Goal: Use online tool/utility: Use online tool/utility

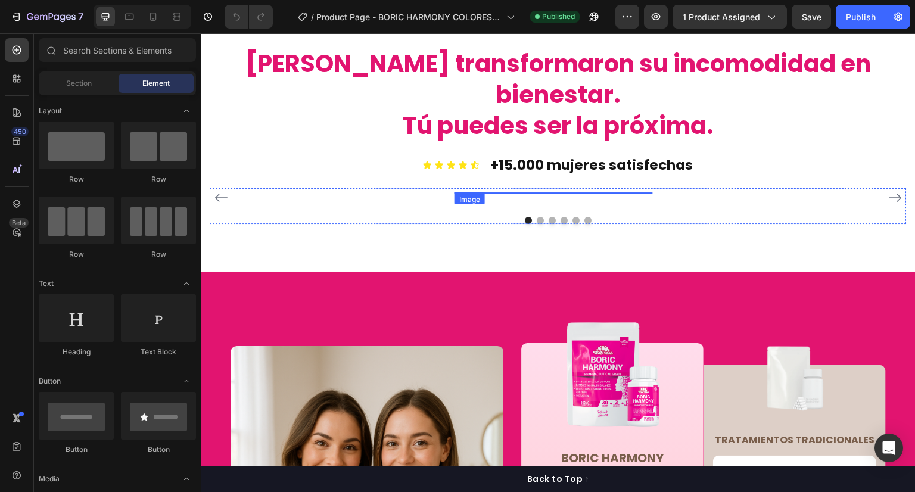
scroll to position [2502, 0]
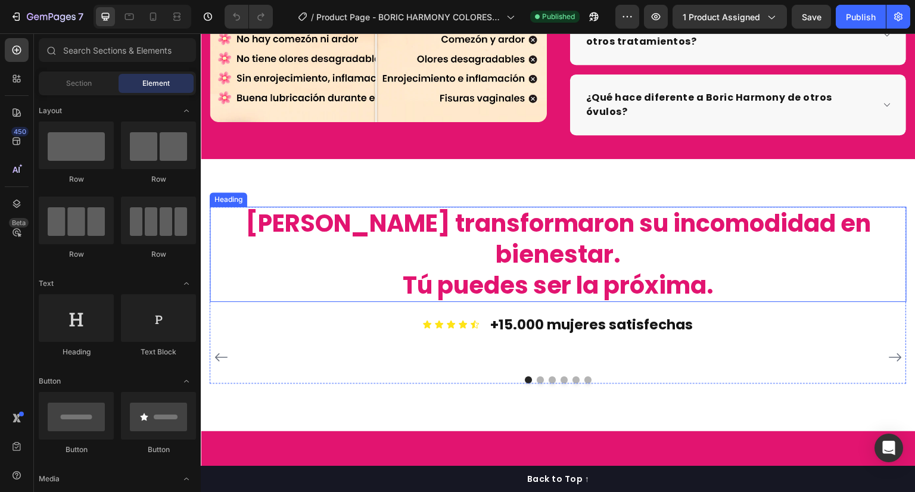
click at [444, 224] on h2 "[PERSON_NAME] transformaron su incomodidad en bienestar. Tú puedes ser la próxi…" at bounding box center [558, 254] width 697 height 95
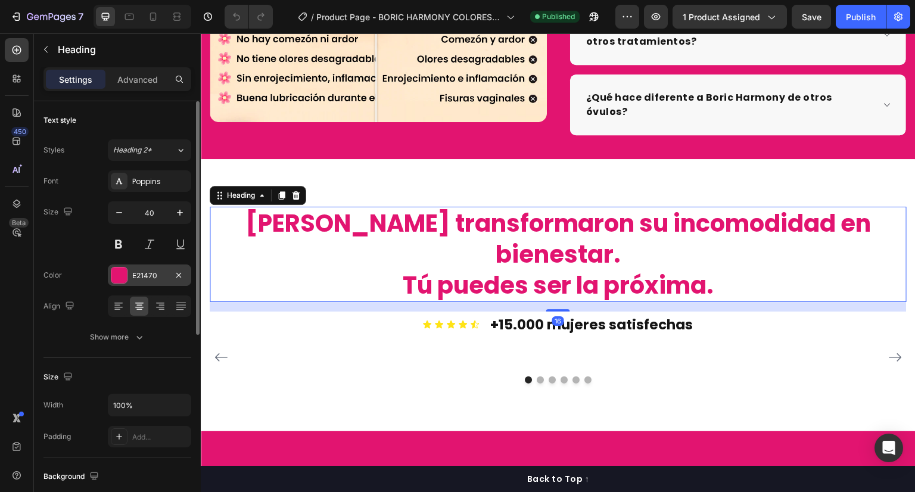
click at [148, 268] on div "E21470" at bounding box center [149, 275] width 83 height 21
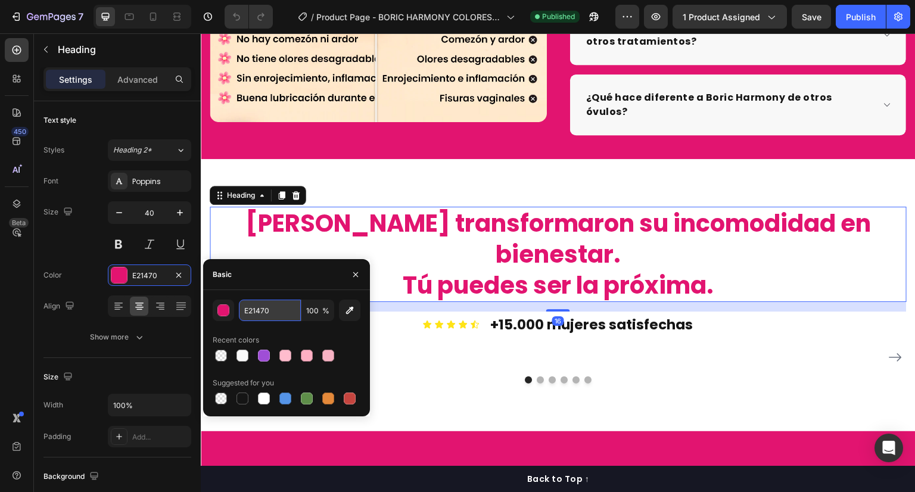
click at [250, 306] on input "E21470" at bounding box center [270, 310] width 62 height 21
click at [439, 231] on h2 "[PERSON_NAME] transformaron su incomodidad en bienestar. Tú puedes ser la próxi…" at bounding box center [558, 254] width 697 height 95
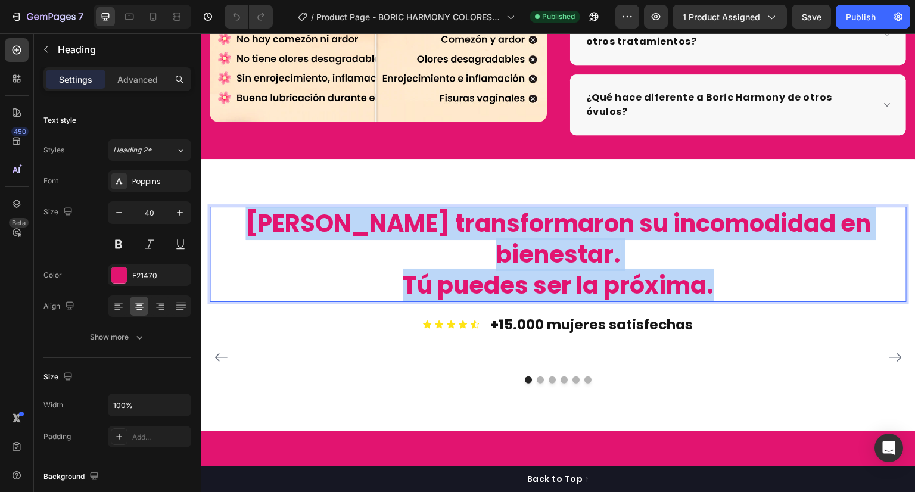
drag, startPoint x: 719, startPoint y: 234, endPoint x: 240, endPoint y: 192, distance: 480.8
click at [240, 208] on p "[PERSON_NAME] transformaron su incomodidad en bienestar. Tú puedes ser la próxi…" at bounding box center [558, 254] width 695 height 93
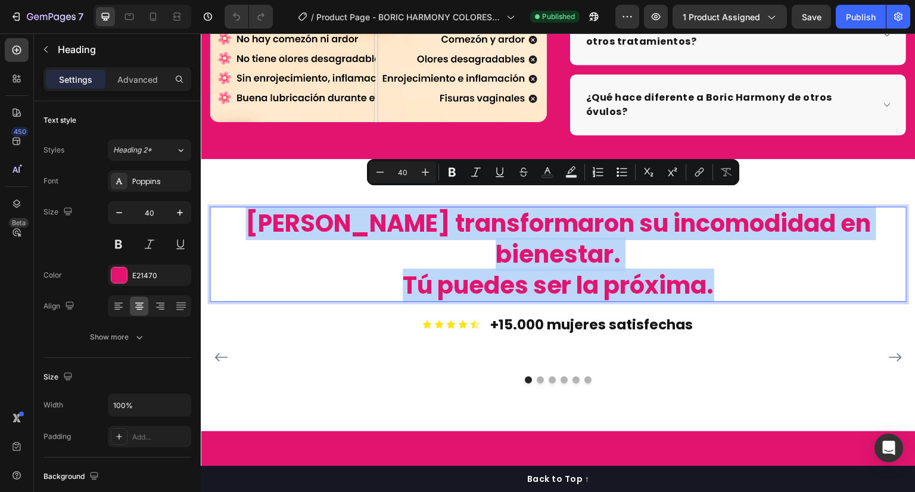
copy p "[PERSON_NAME] transformaron su incomodidad en bienestar. Tú puedes ser la próxi…"
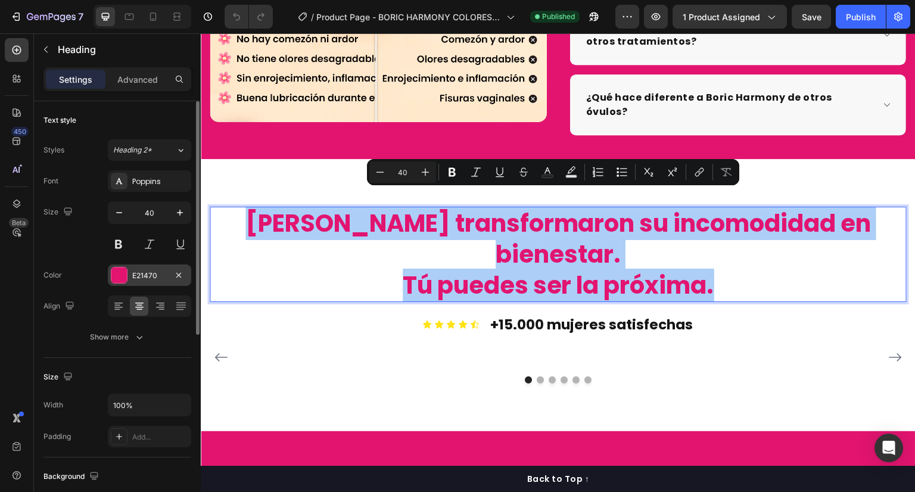
click at [145, 281] on div "E21470" at bounding box center [149, 275] width 83 height 21
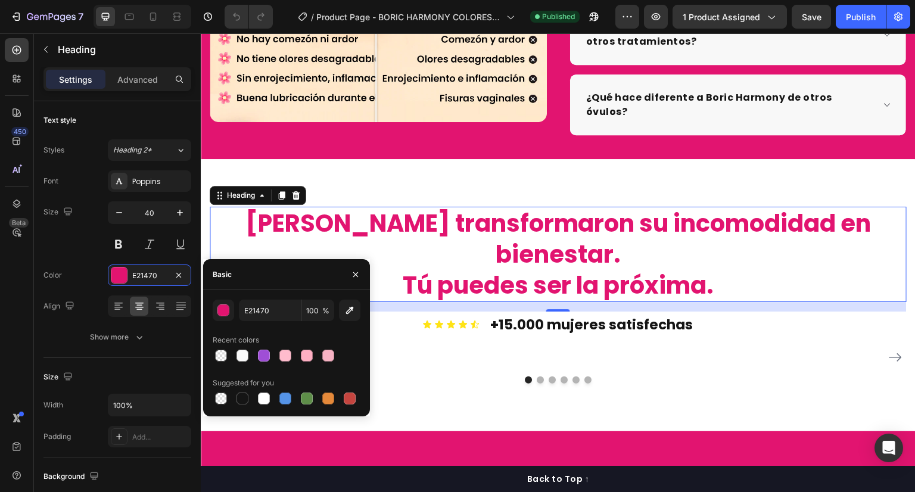
click at [260, 295] on div "E21470 100 % Recent colors Suggested for you" at bounding box center [286, 353] width 167 height 126
click at [262, 310] on input "E21470" at bounding box center [270, 310] width 62 height 21
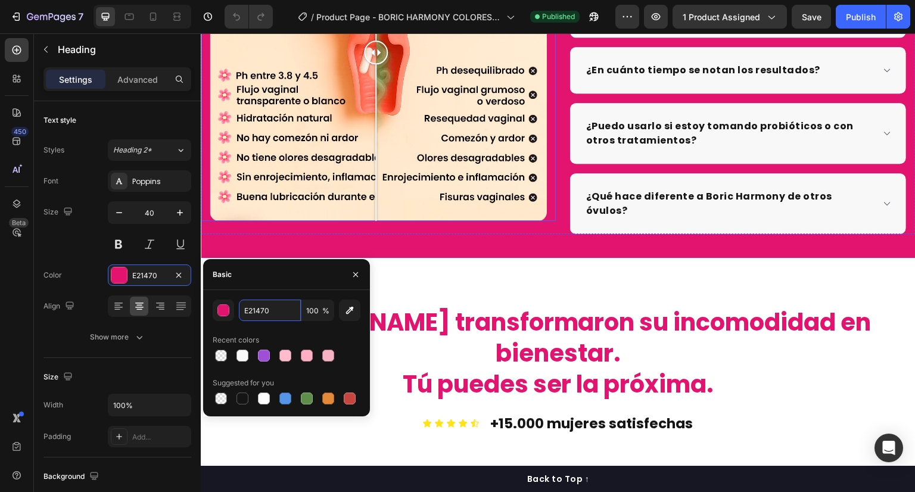
scroll to position [2255, 0]
